Goal: Task Accomplishment & Management: Manage account settings

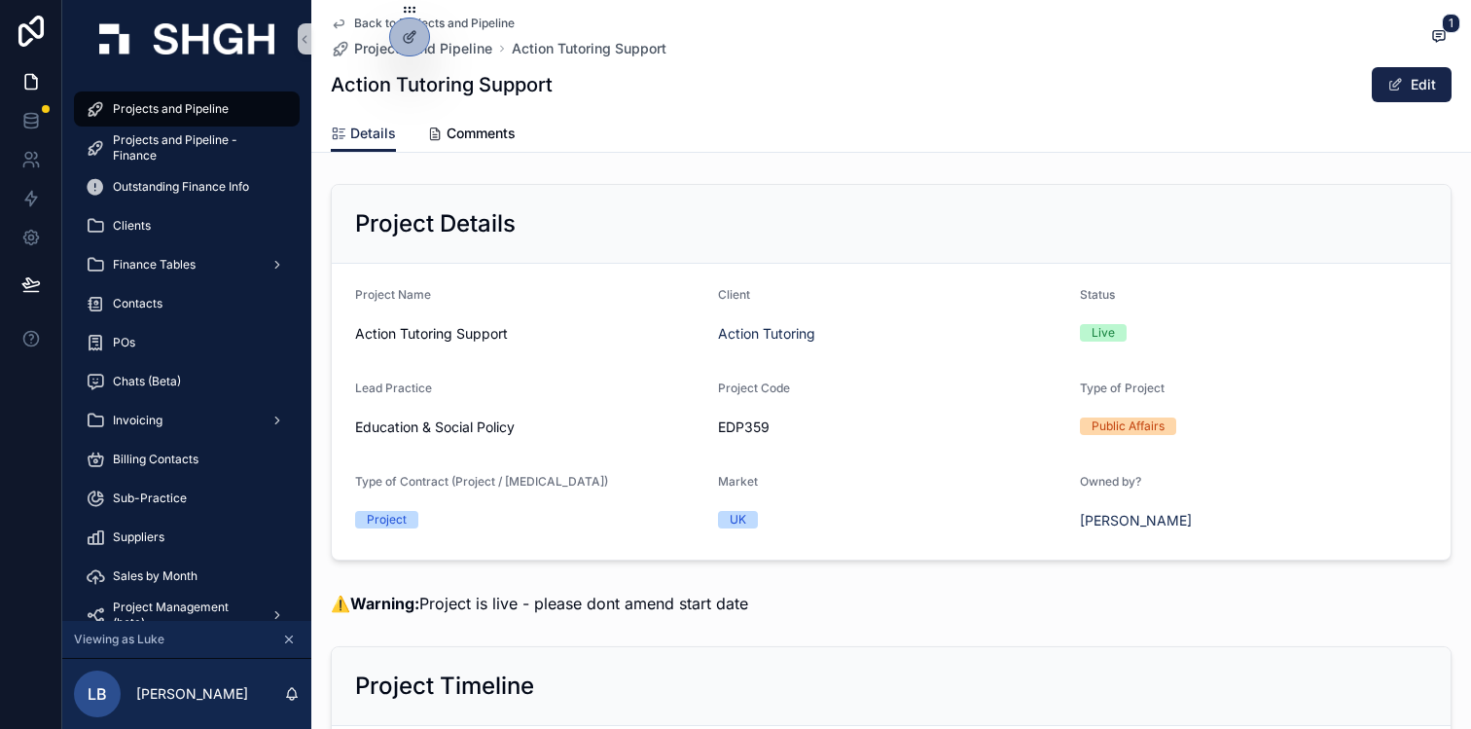
scroll to position [2149, 0]
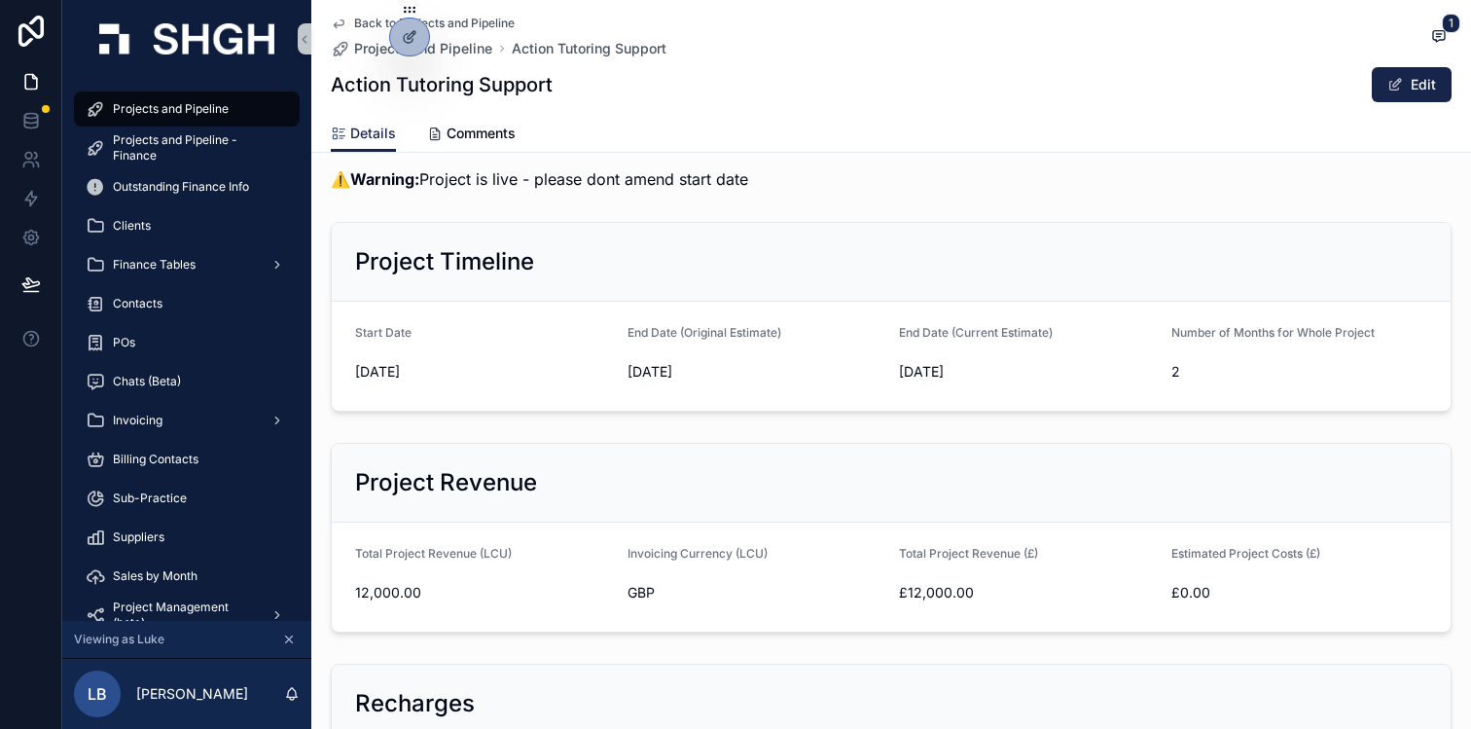
scroll to position [0, 0]
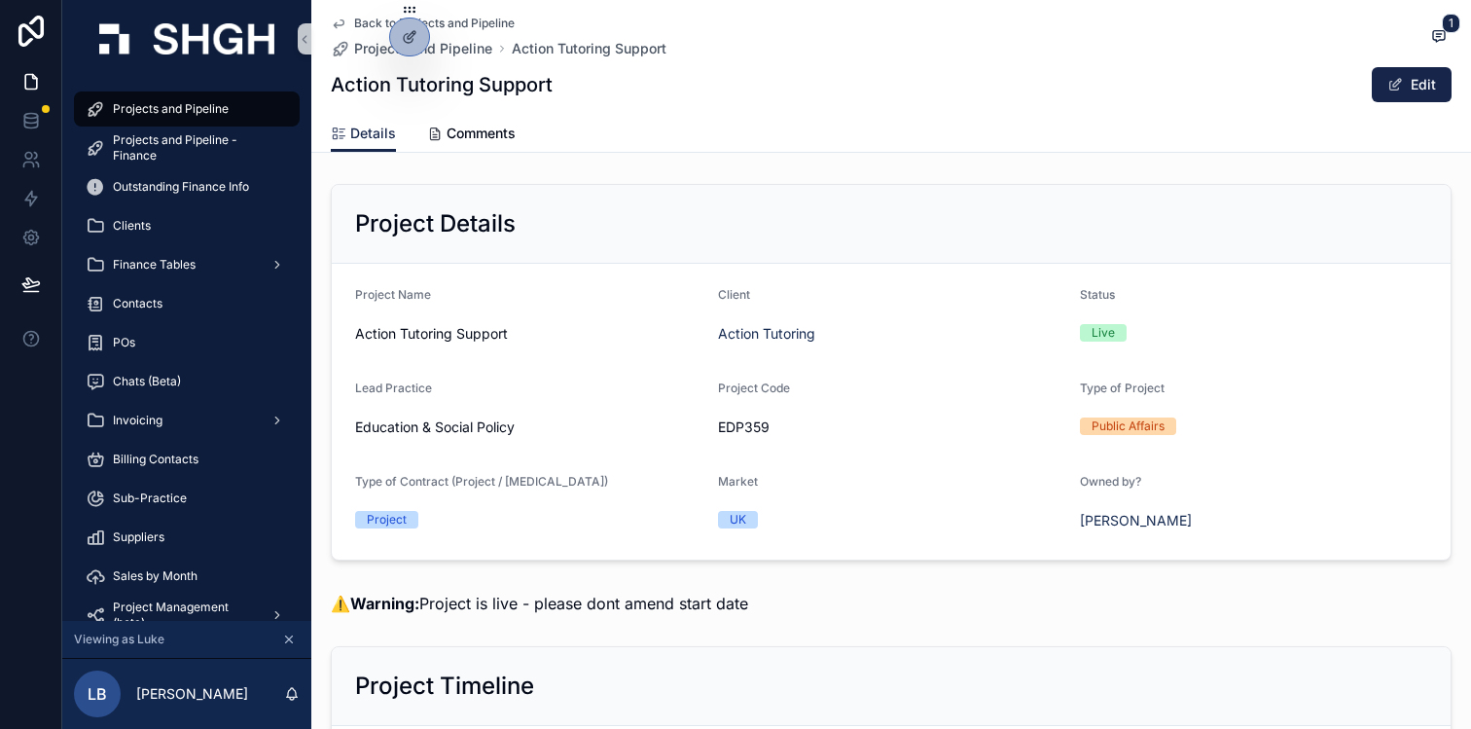
click at [782, 151] on div "Details Comments" at bounding box center [891, 133] width 1121 height 37
click at [837, 213] on div "Project Details" at bounding box center [891, 223] width 1072 height 31
click at [170, 104] on span "Projects and Pipeline" at bounding box center [171, 109] width 116 height 16
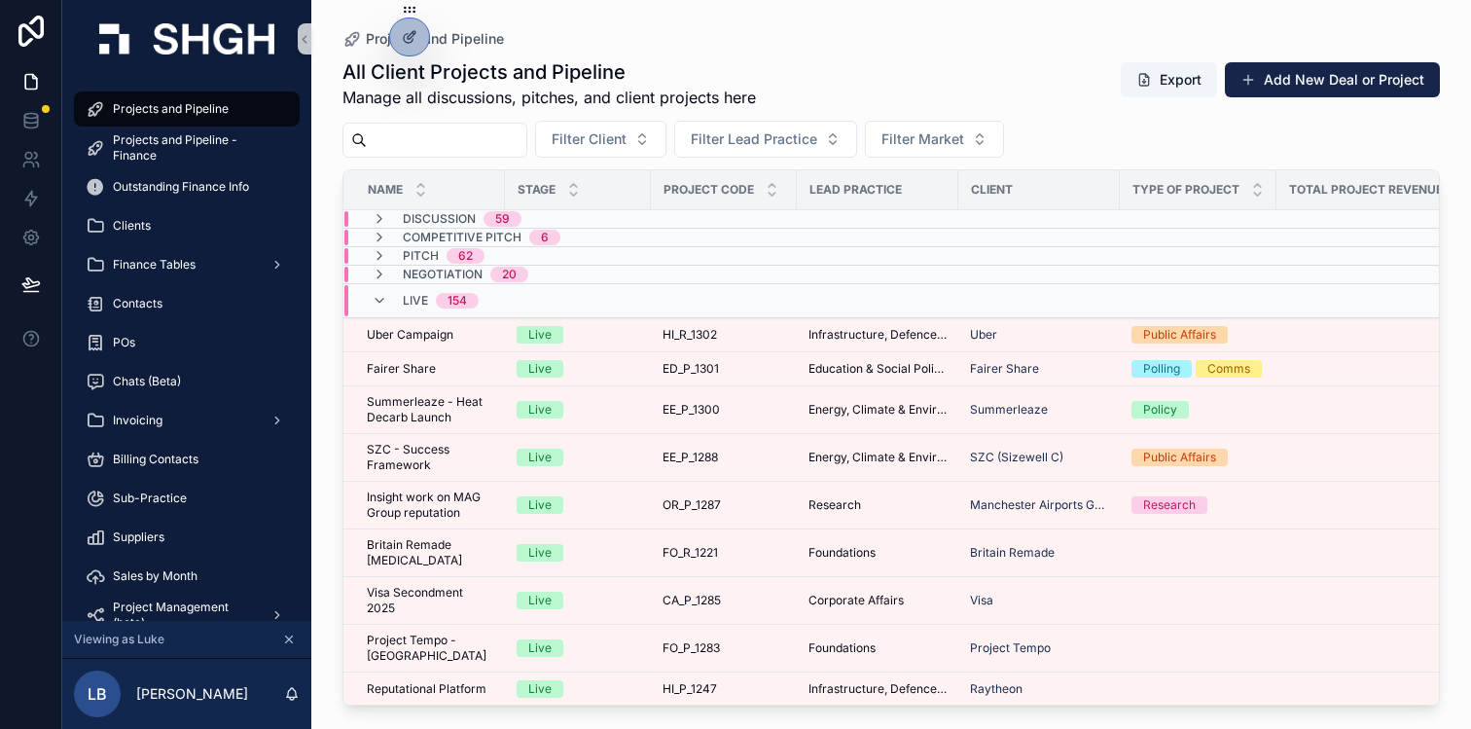
click at [475, 295] on span "154" at bounding box center [457, 301] width 43 height 16
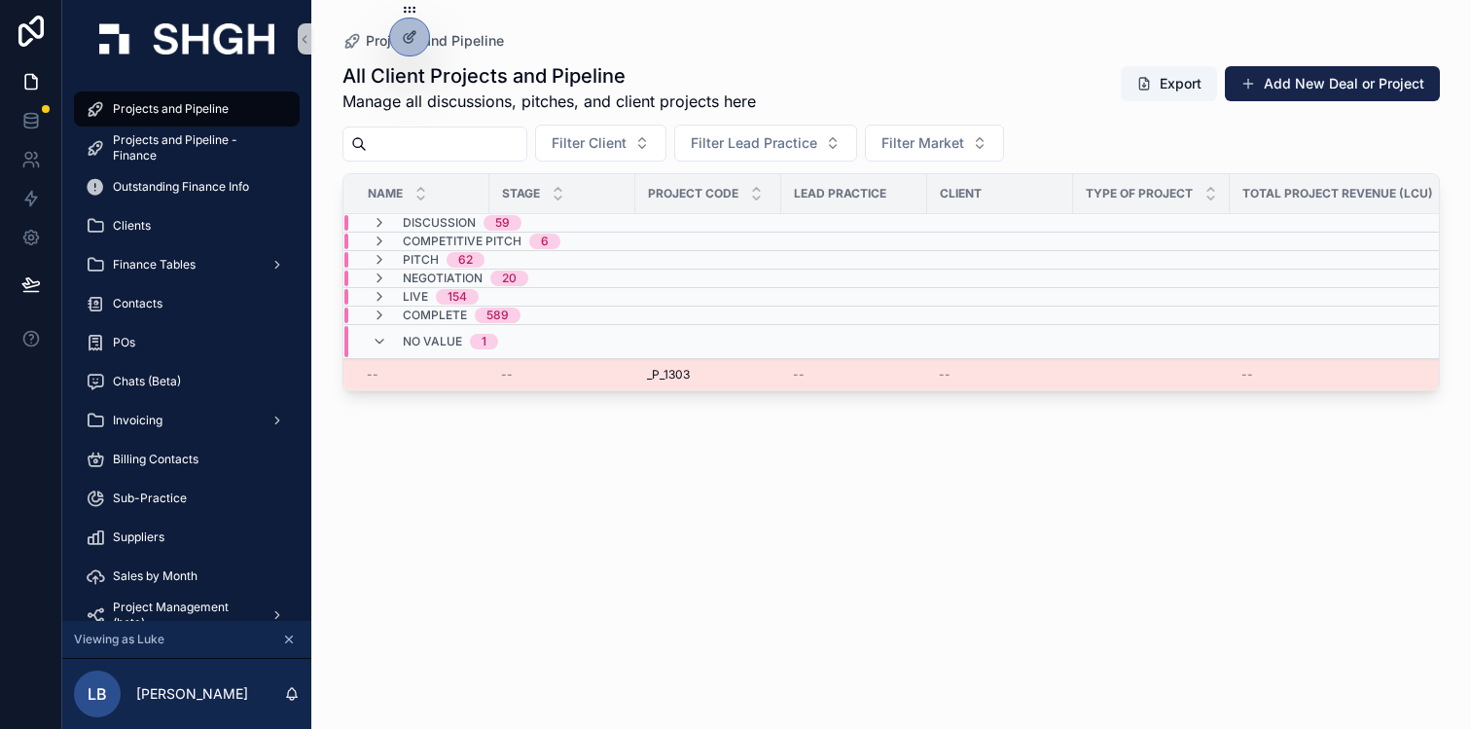
click at [935, 384] on td "--" at bounding box center [1000, 375] width 146 height 32
click at [764, 368] on div "_P_1303 _P_1303" at bounding box center [708, 375] width 123 height 16
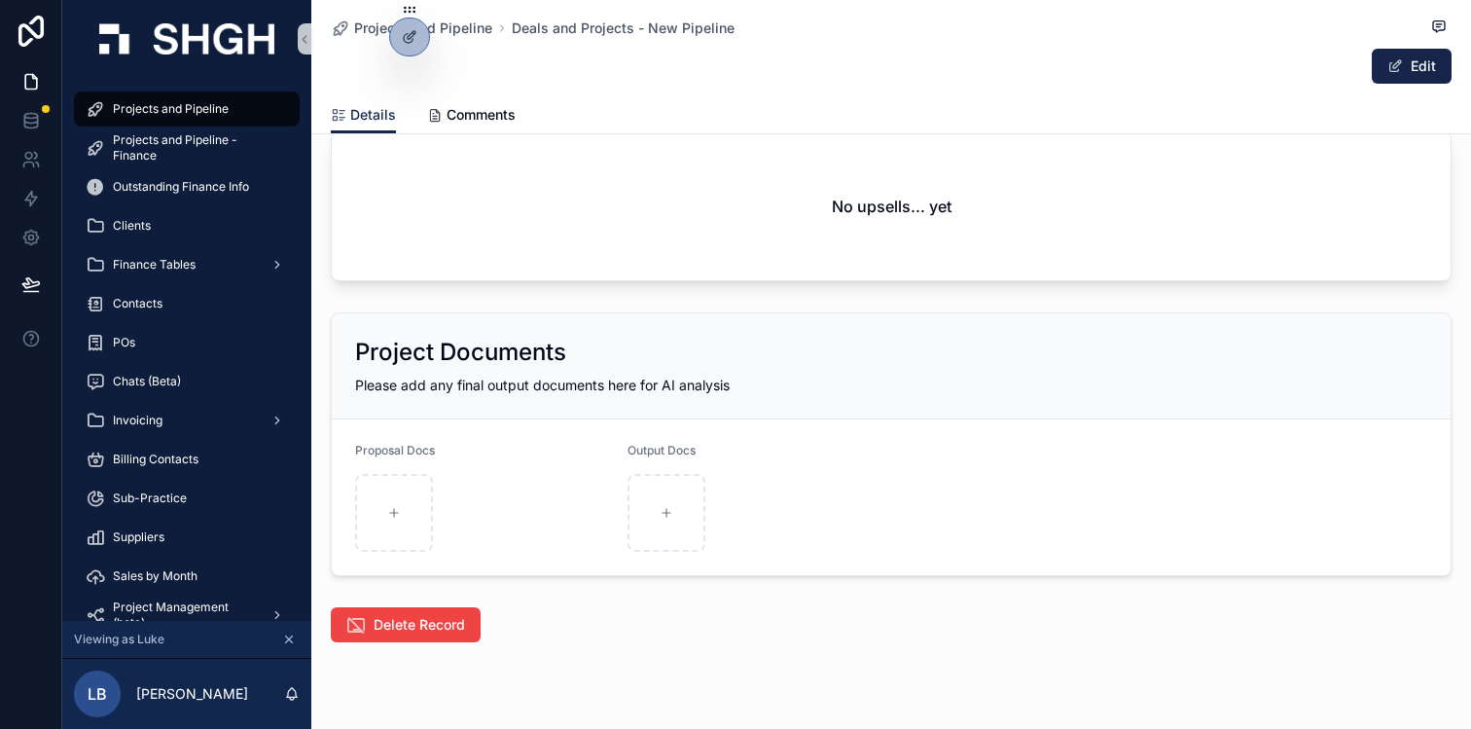
scroll to position [2820, 0]
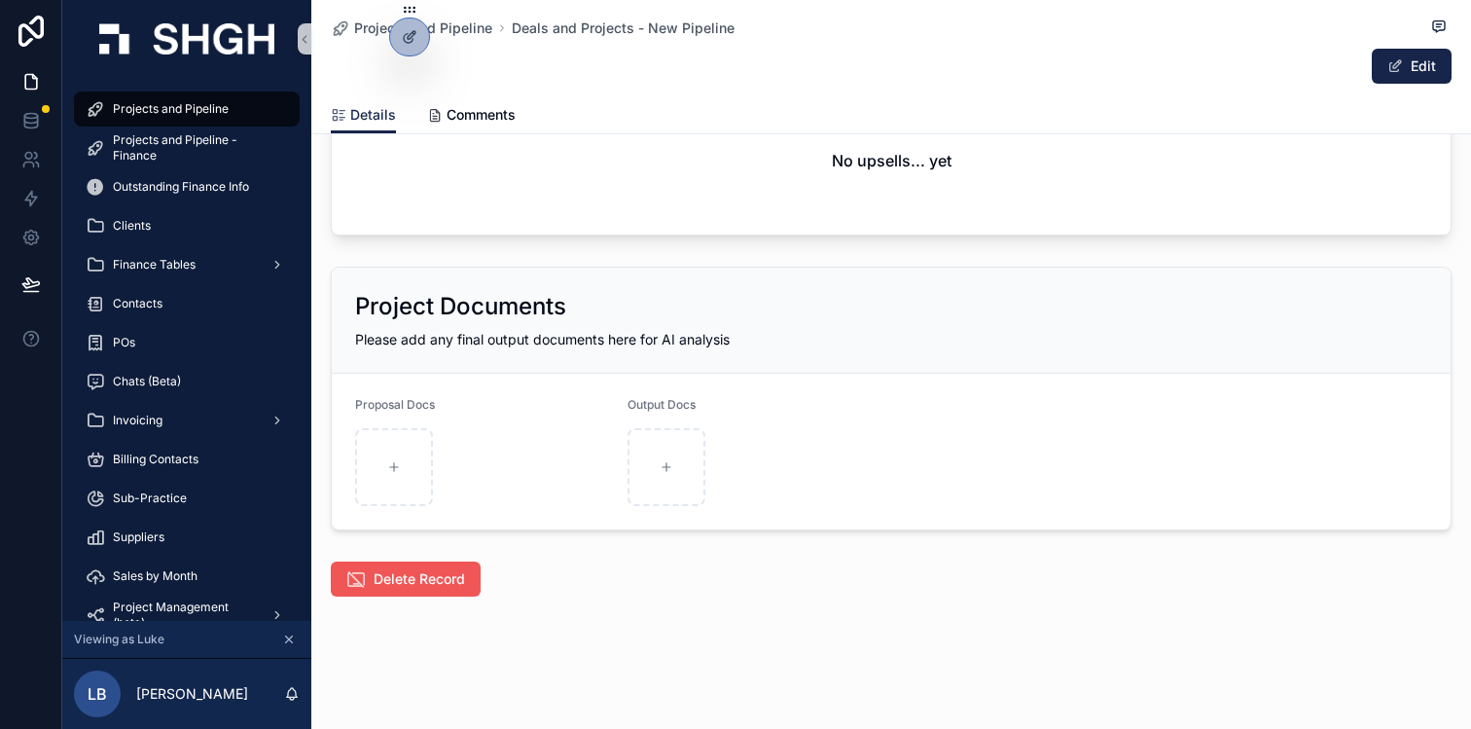
click at [437, 577] on span "Delete Record" at bounding box center [419, 578] width 91 height 19
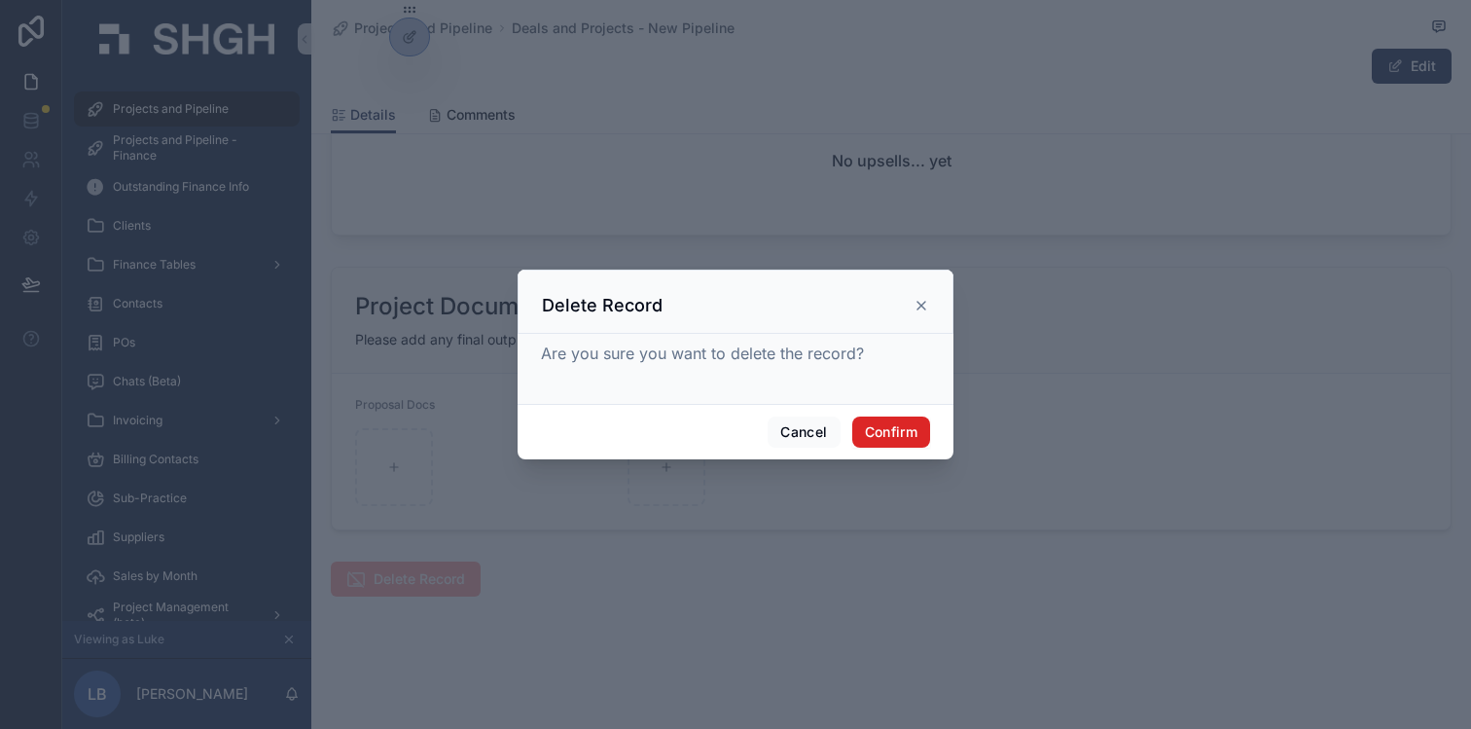
click at [887, 432] on button "Confirm" at bounding box center [891, 431] width 78 height 31
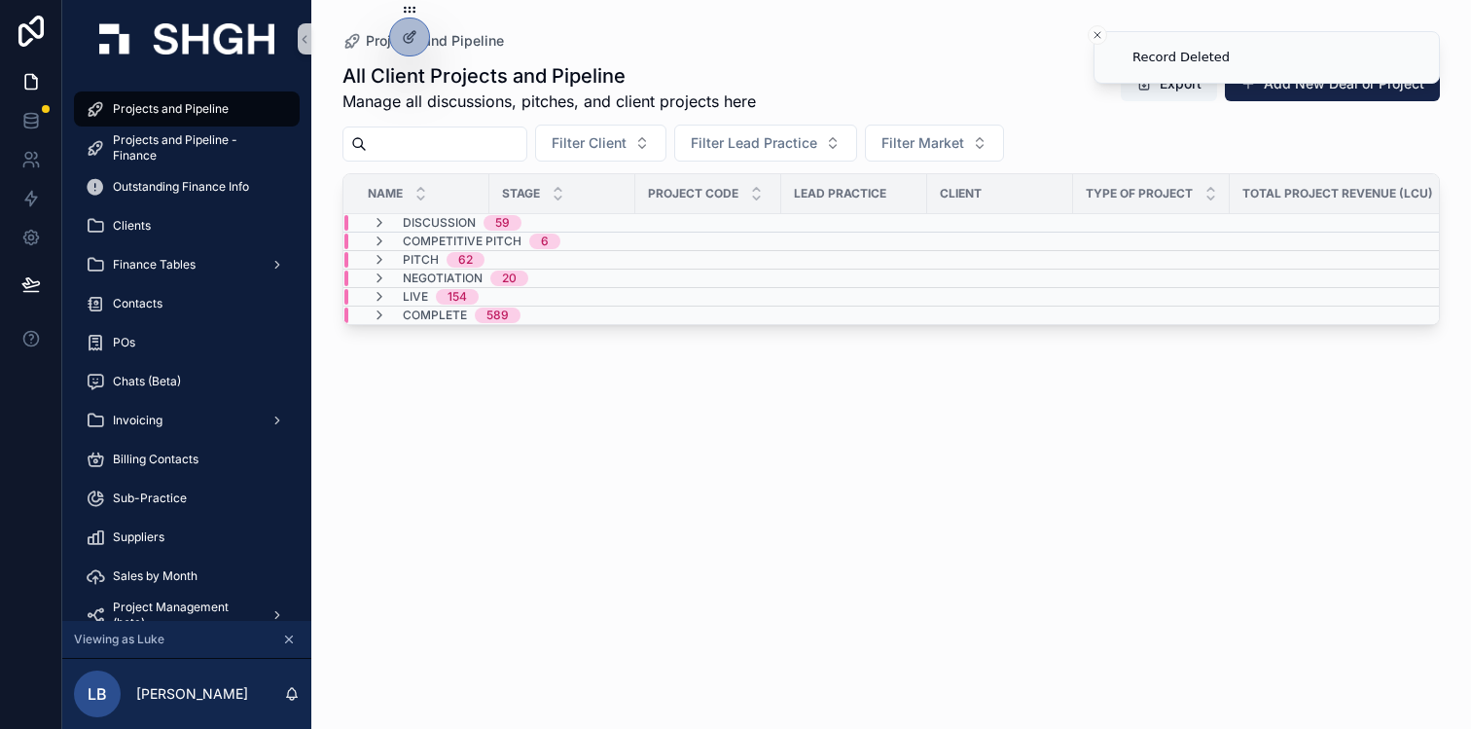
click at [630, 439] on div "All Client Projects and Pipeline Manage all discussions, pitches, and client pr…" at bounding box center [892, 378] width 1098 height 655
click at [1100, 33] on icon "Close toast" at bounding box center [1098, 35] width 12 height 12
click at [990, 55] on div "All Client Projects and Pipeline Manage all discussions, pitches, and client pr…" at bounding box center [892, 378] width 1098 height 655
